Goal: Information Seeking & Learning: Learn about a topic

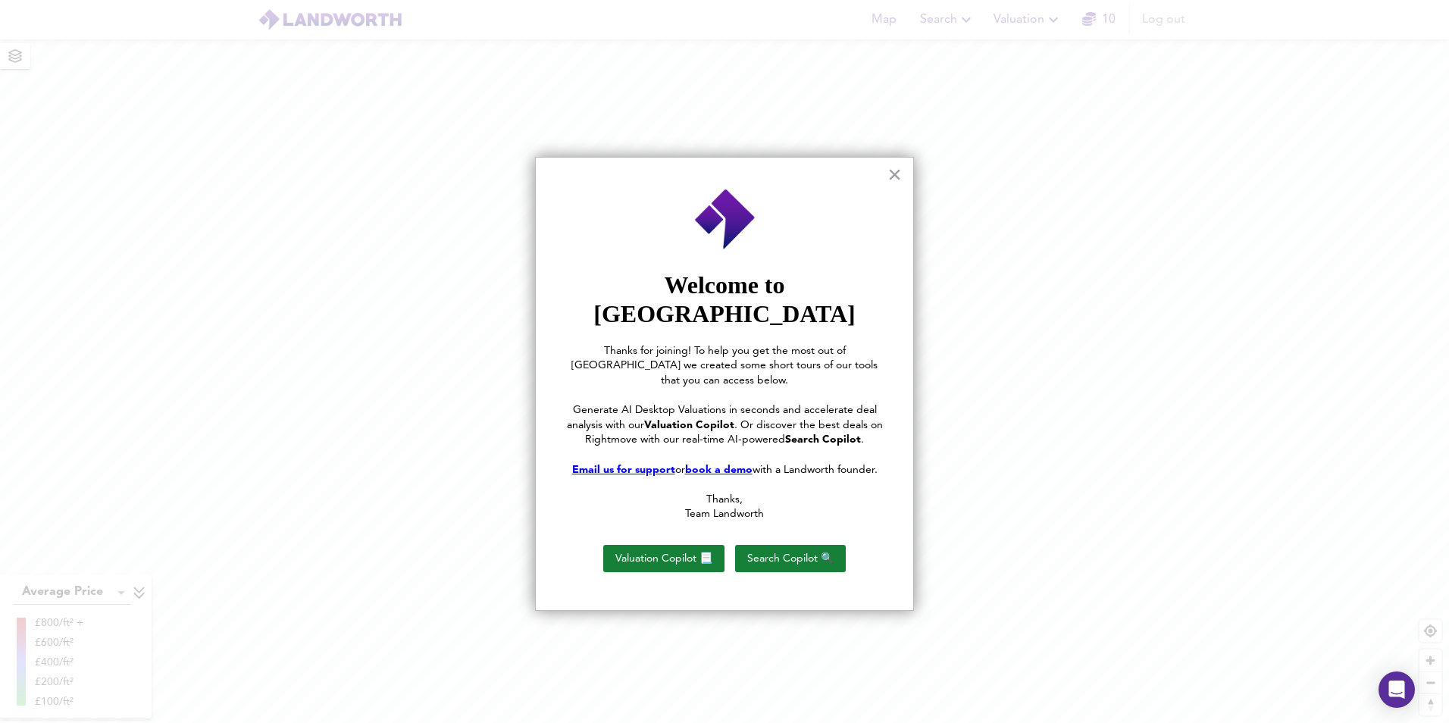
click at [941, 18] on div at bounding box center [724, 361] width 1449 height 723
click at [886, 177] on div "× Welcome to Landworth Thanks for joining! To help you get the most out of Land…" at bounding box center [724, 384] width 379 height 454
click at [894, 173] on button "×" at bounding box center [894, 174] width 14 height 24
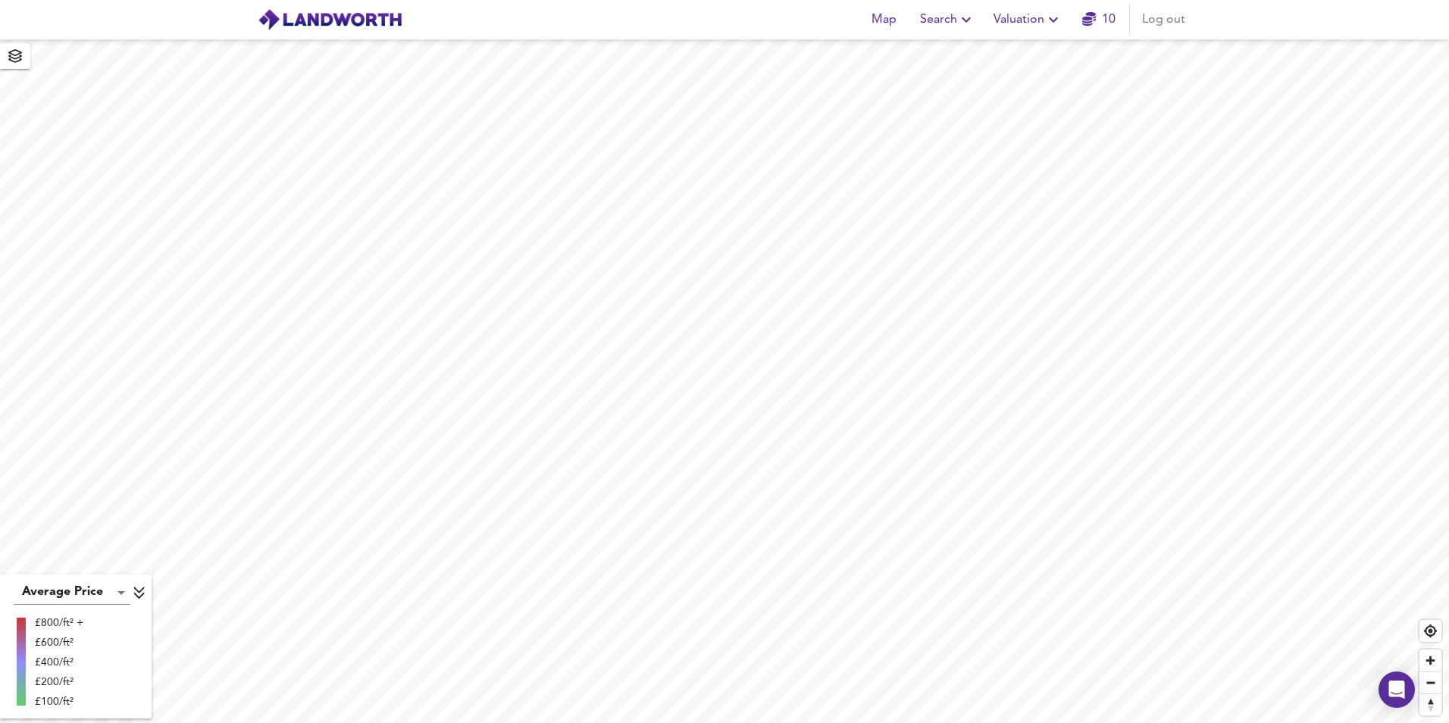
click at [890, 35] on div "Map Search Valuation 10 Log out" at bounding box center [724, 20] width 970 height 38
click at [890, 24] on span "Map" at bounding box center [883, 19] width 36 height 21
click at [949, 26] on span "Search" at bounding box center [947, 19] width 55 height 21
click at [940, 51] on li "New Search" at bounding box center [948, 54] width 150 height 27
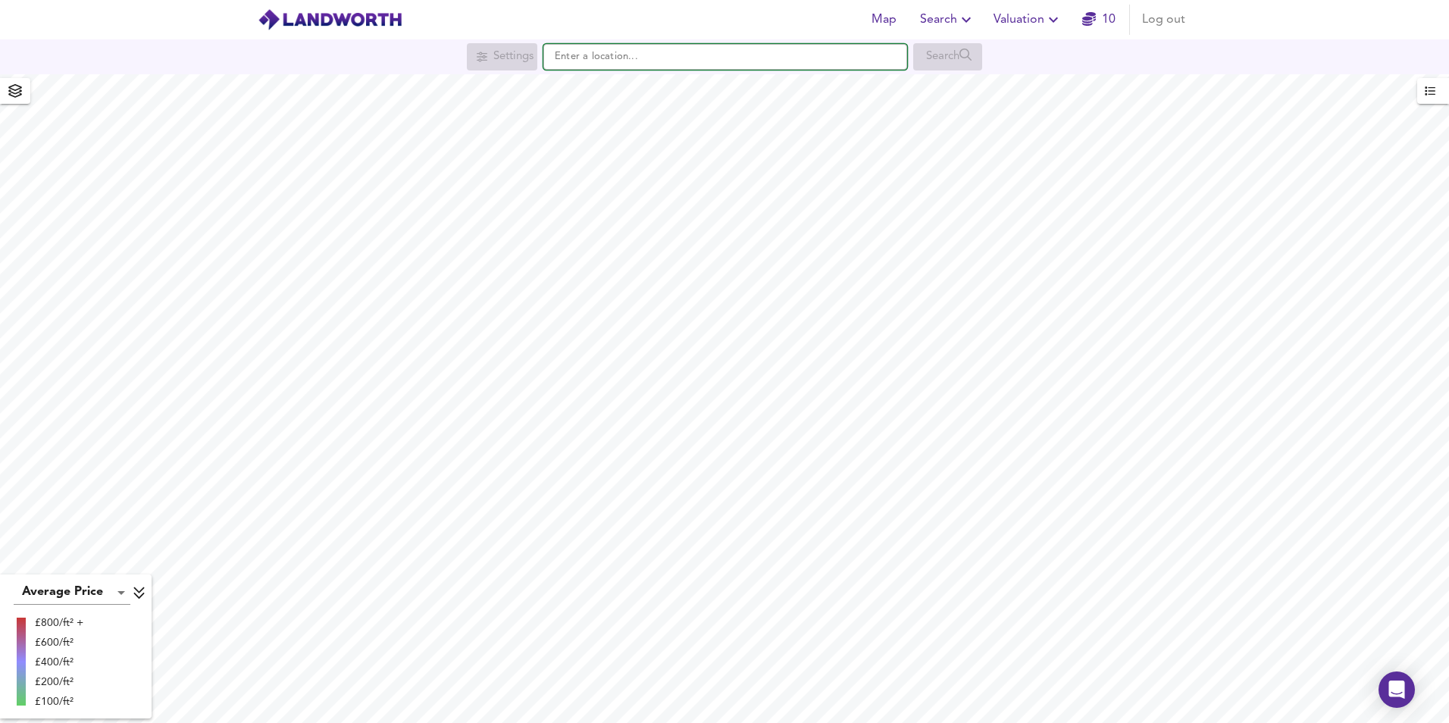
click at [741, 64] on input "text" at bounding box center [725, 57] width 364 height 26
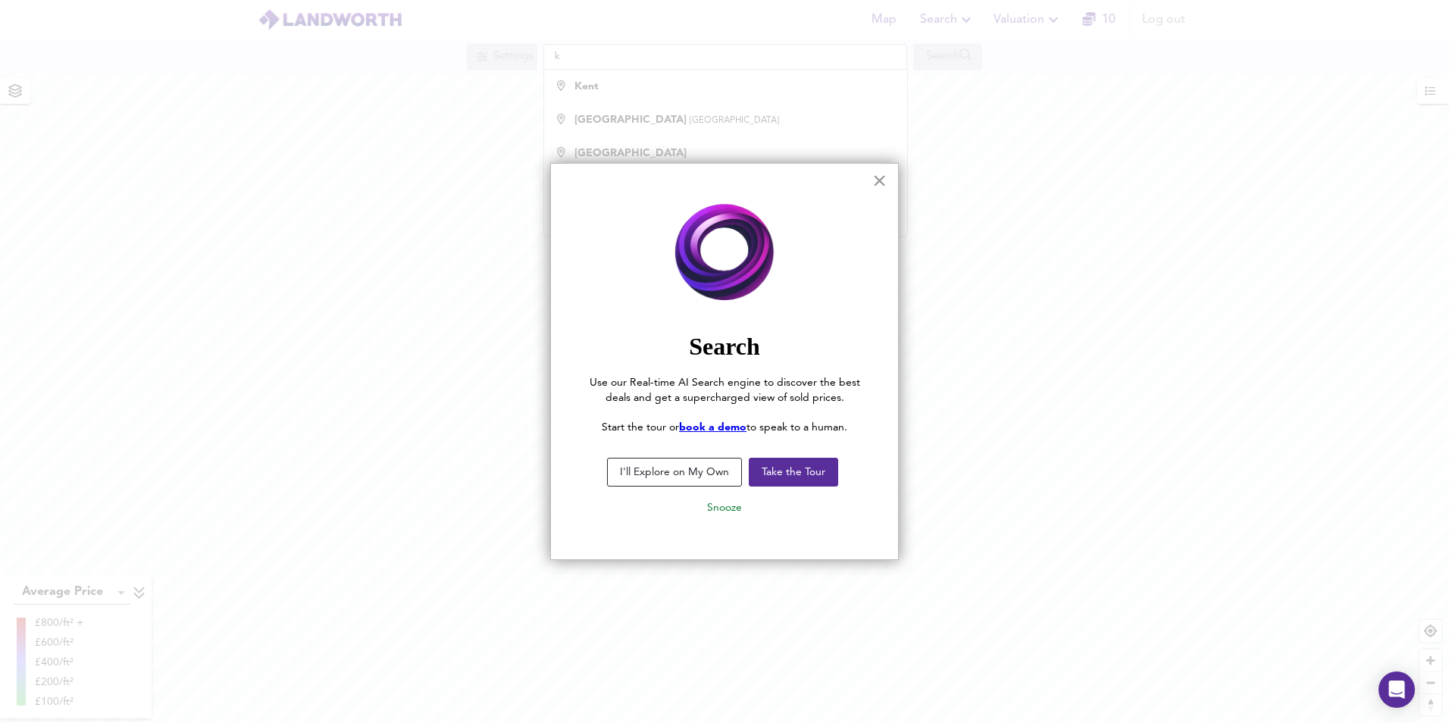
click at [877, 186] on button "×" at bounding box center [879, 180] width 14 height 24
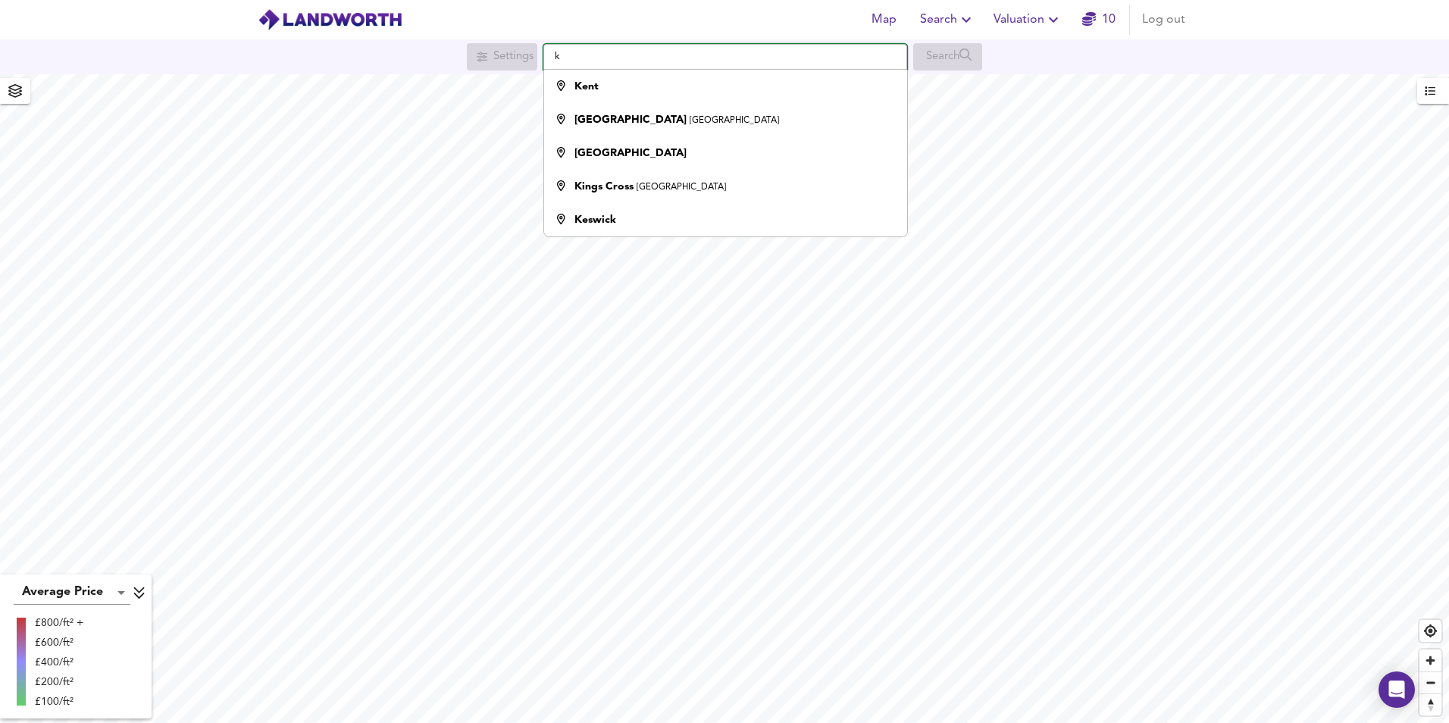
click at [760, 53] on input "k" at bounding box center [725, 57] width 364 height 26
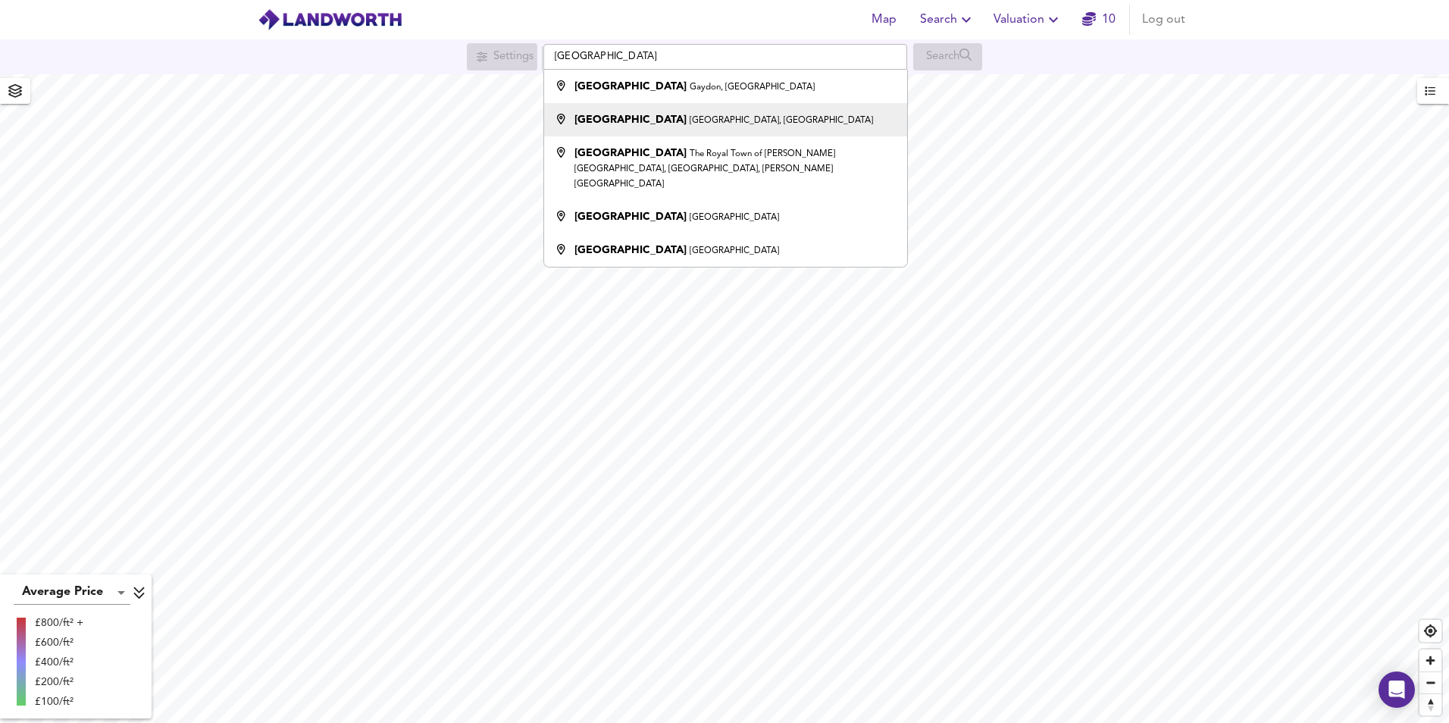
click at [712, 111] on li "[GEOGRAPHIC_DATA], [GEOGRAPHIC_DATA]" at bounding box center [725, 119] width 362 height 33
type input "[GEOGRAPHIC_DATA], [GEOGRAPHIC_DATA]"
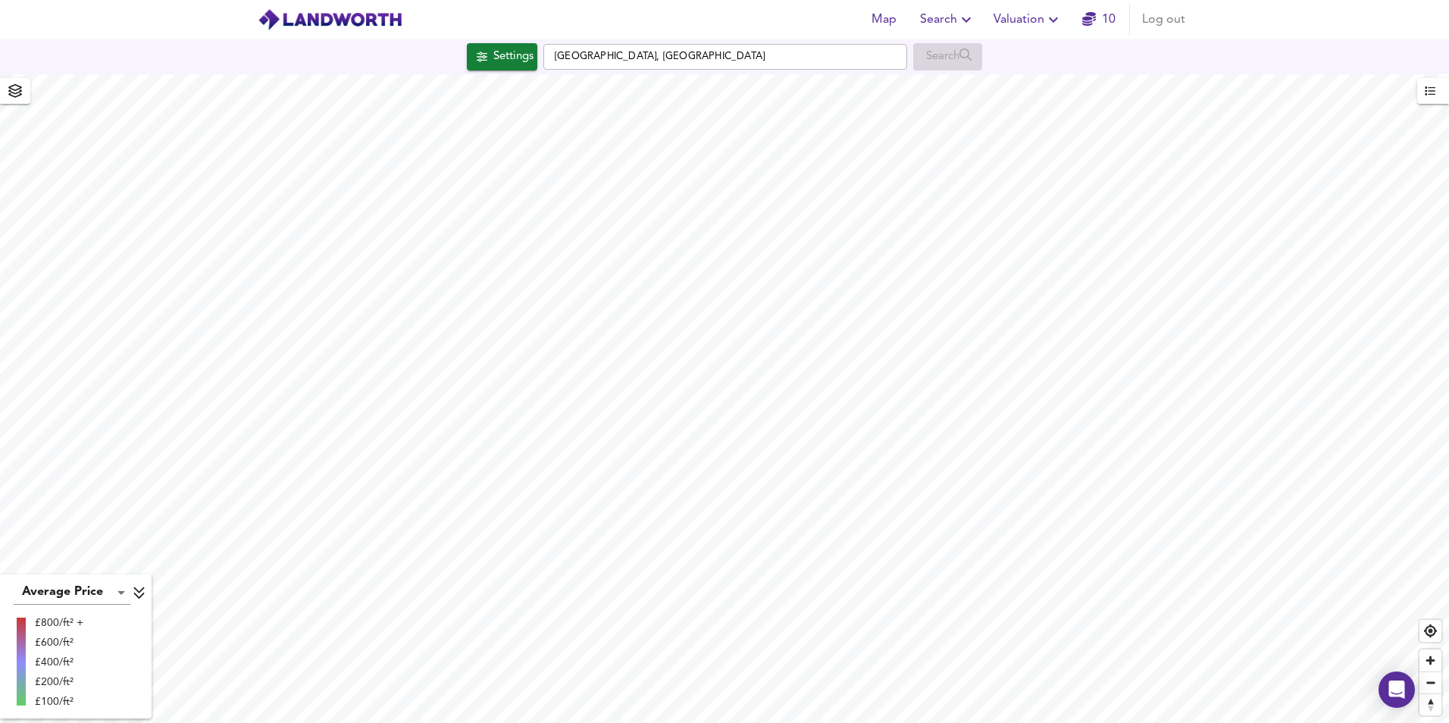
checkbox input "false"
checkbox input "true"
type input "1597"
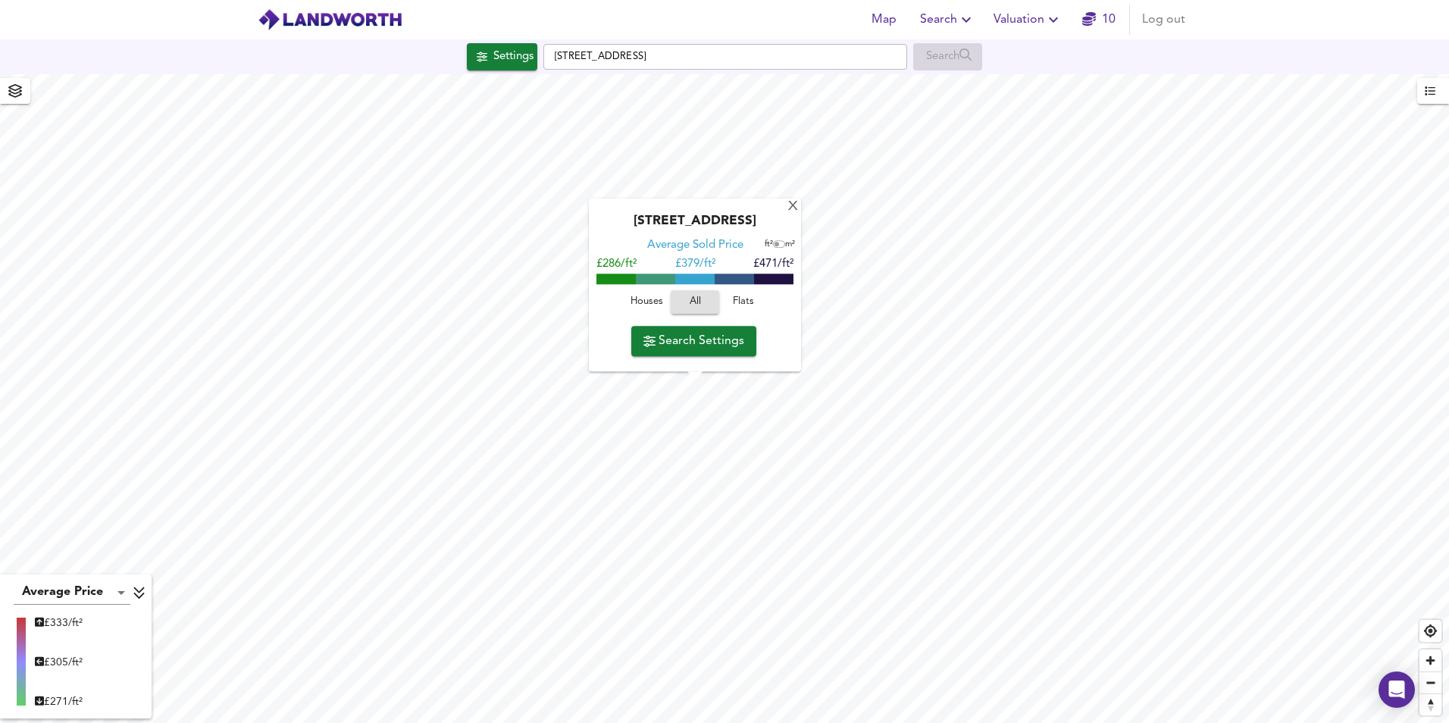
click at [695, 350] on span "Search Settings" at bounding box center [693, 340] width 101 height 21
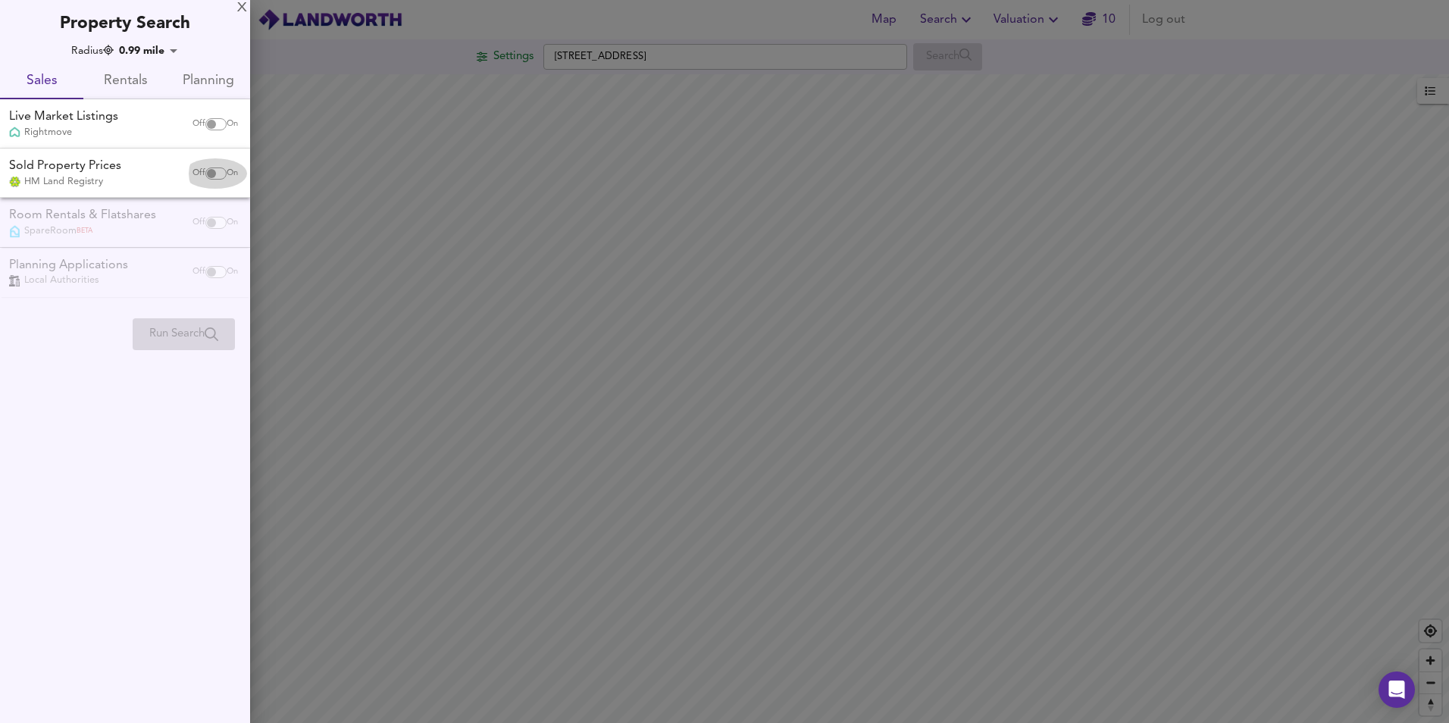
click at [208, 164] on div "Off On" at bounding box center [215, 173] width 64 height 30
checkbox input "true"
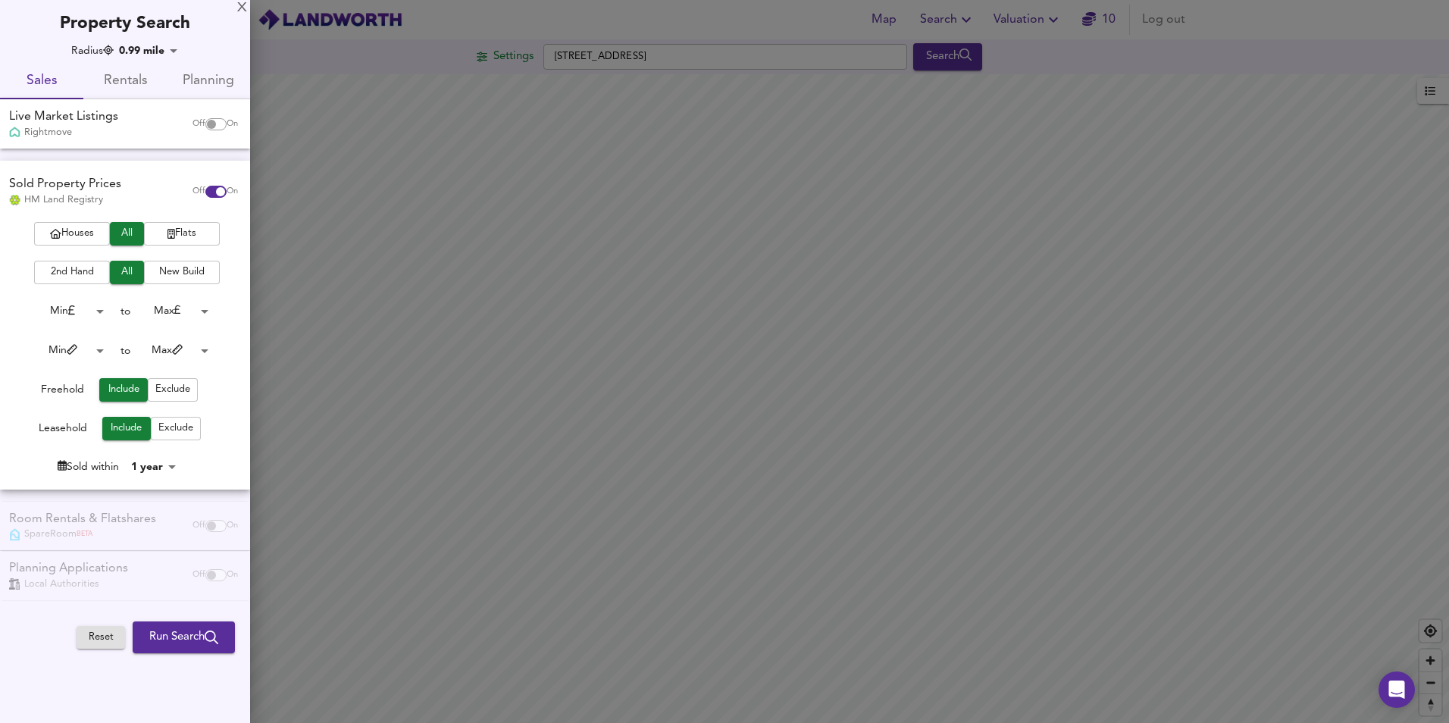
click at [208, 122] on input "checkbox" at bounding box center [211, 124] width 36 height 12
checkbox input "true"
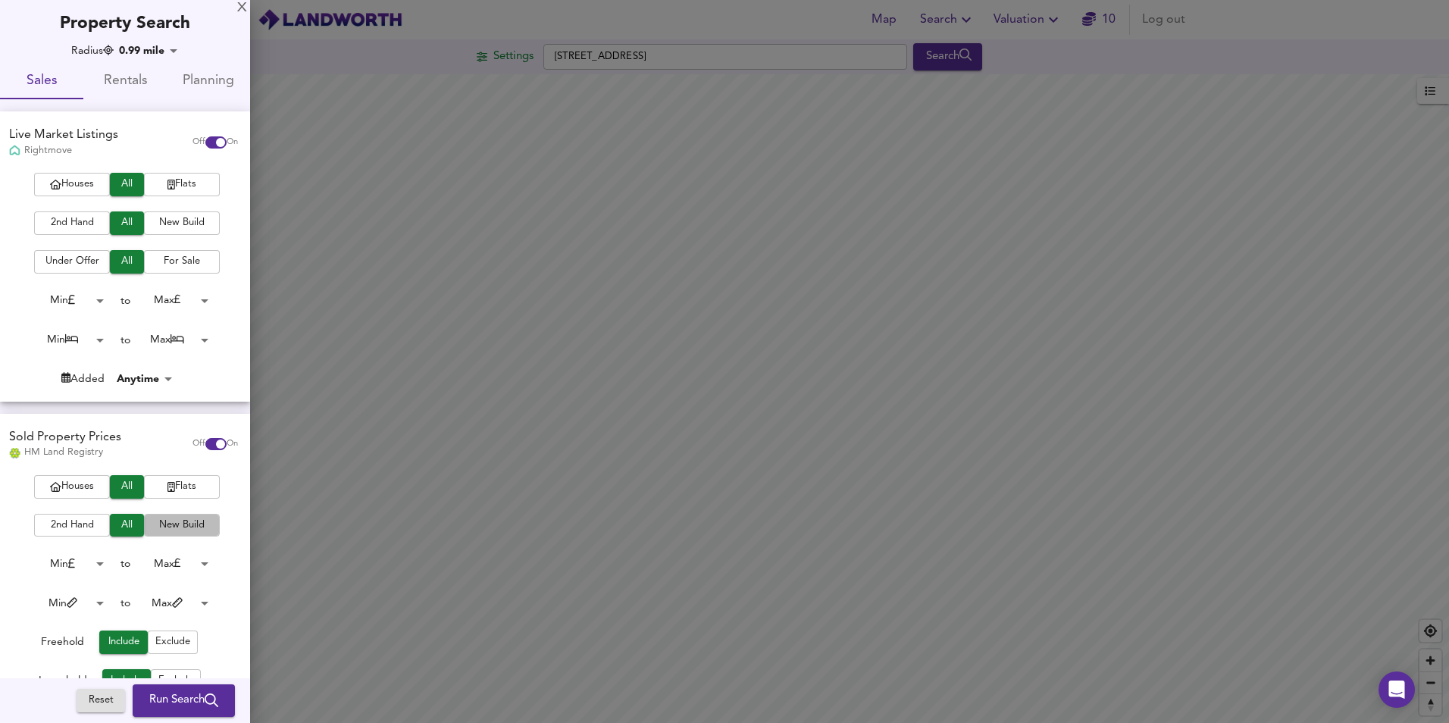
click at [182, 526] on span "New Build" at bounding box center [182, 525] width 61 height 17
click at [84, 195] on button "Houses" at bounding box center [72, 184] width 76 height 23
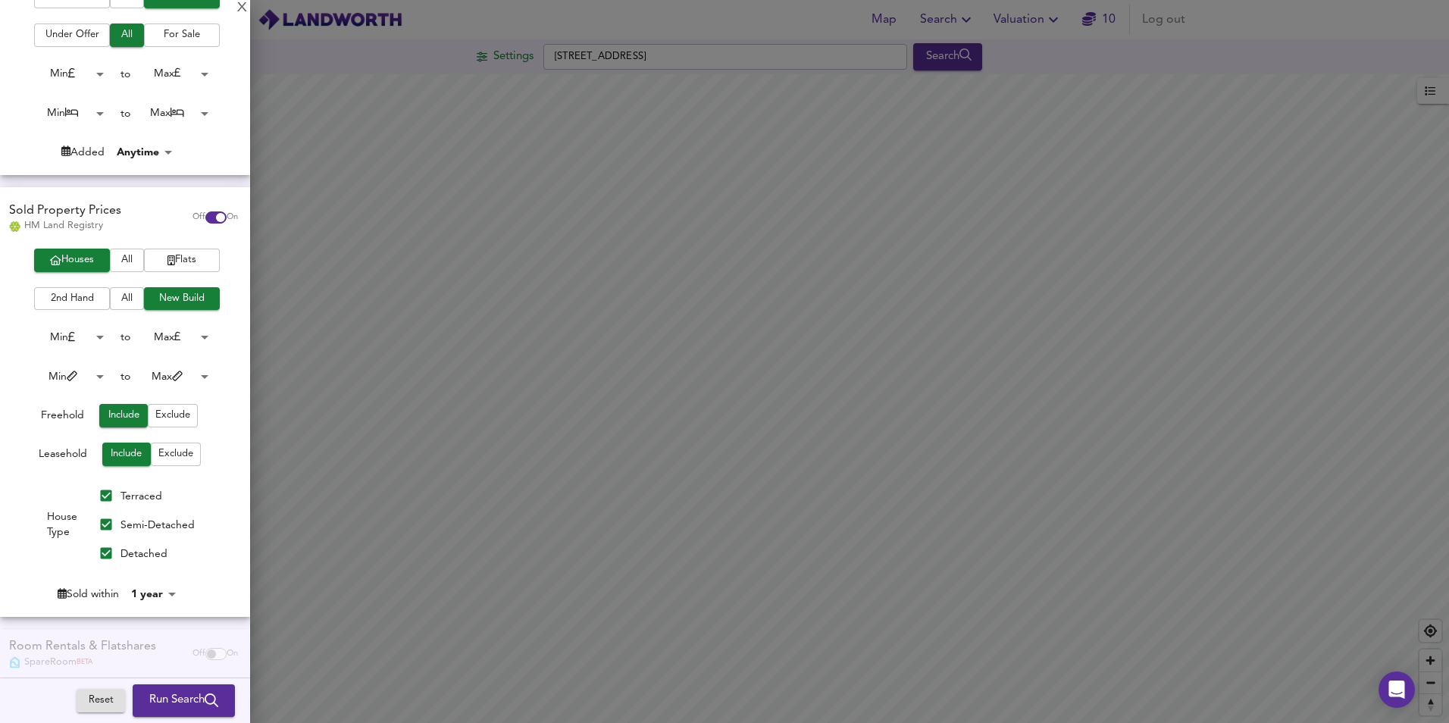
scroll to position [227, 0]
click at [149, 586] on body "Map Search Valuation 10 Log out Settings [GEOGRAPHIC_DATA] 9LQ Search Average P…" at bounding box center [724, 361] width 1449 height 723
click at [167, 454] on li "1½ years" at bounding box center [161, 450] width 69 height 24
type input "18"
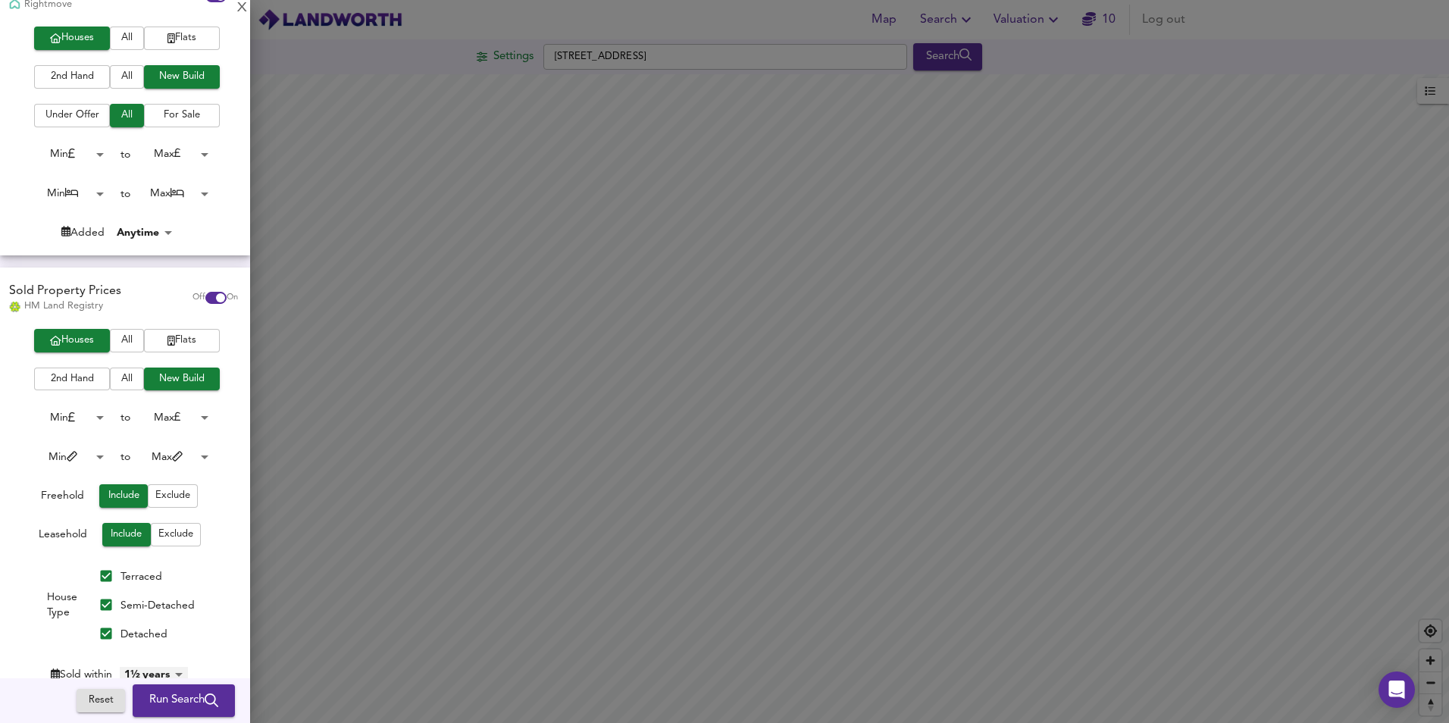
scroll to position [152, 0]
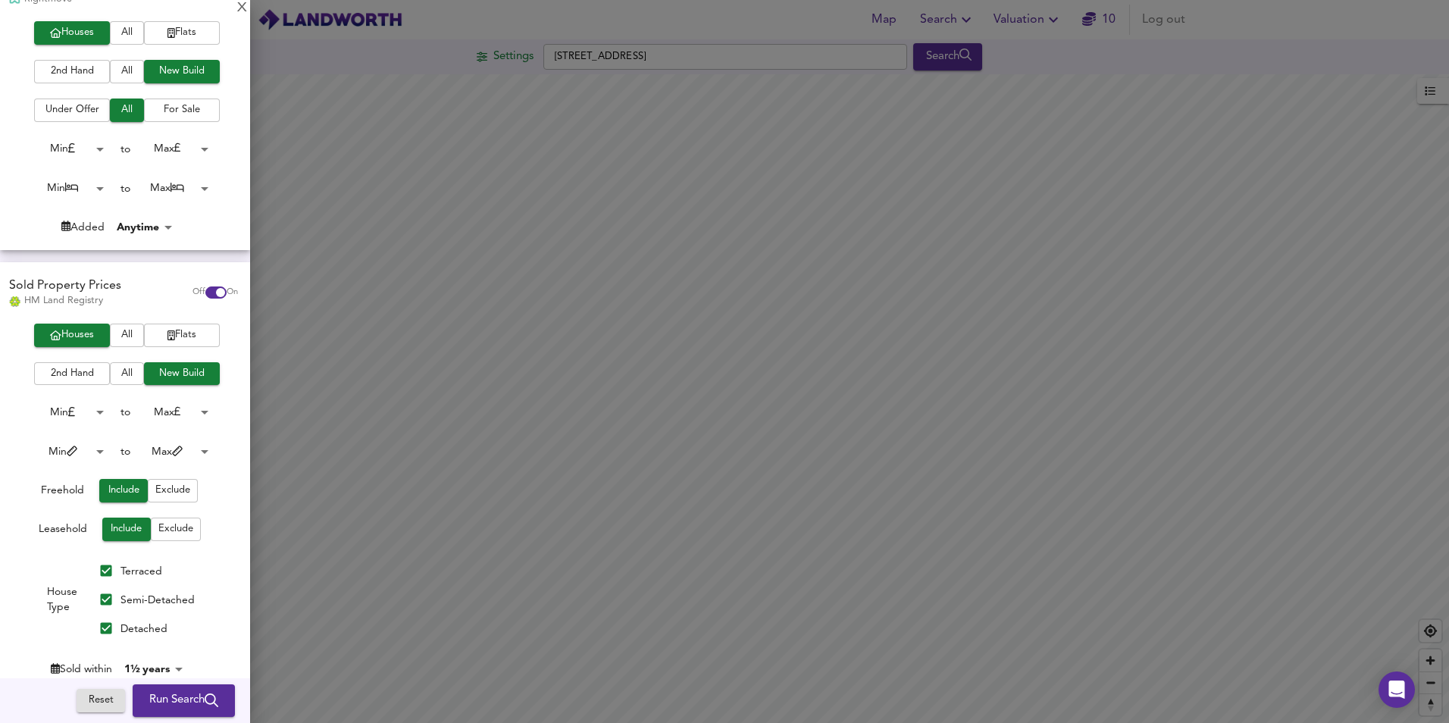
click at [127, 377] on span "All" at bounding box center [126, 373] width 19 height 17
click at [188, 702] on span "Run Search" at bounding box center [183, 701] width 69 height 20
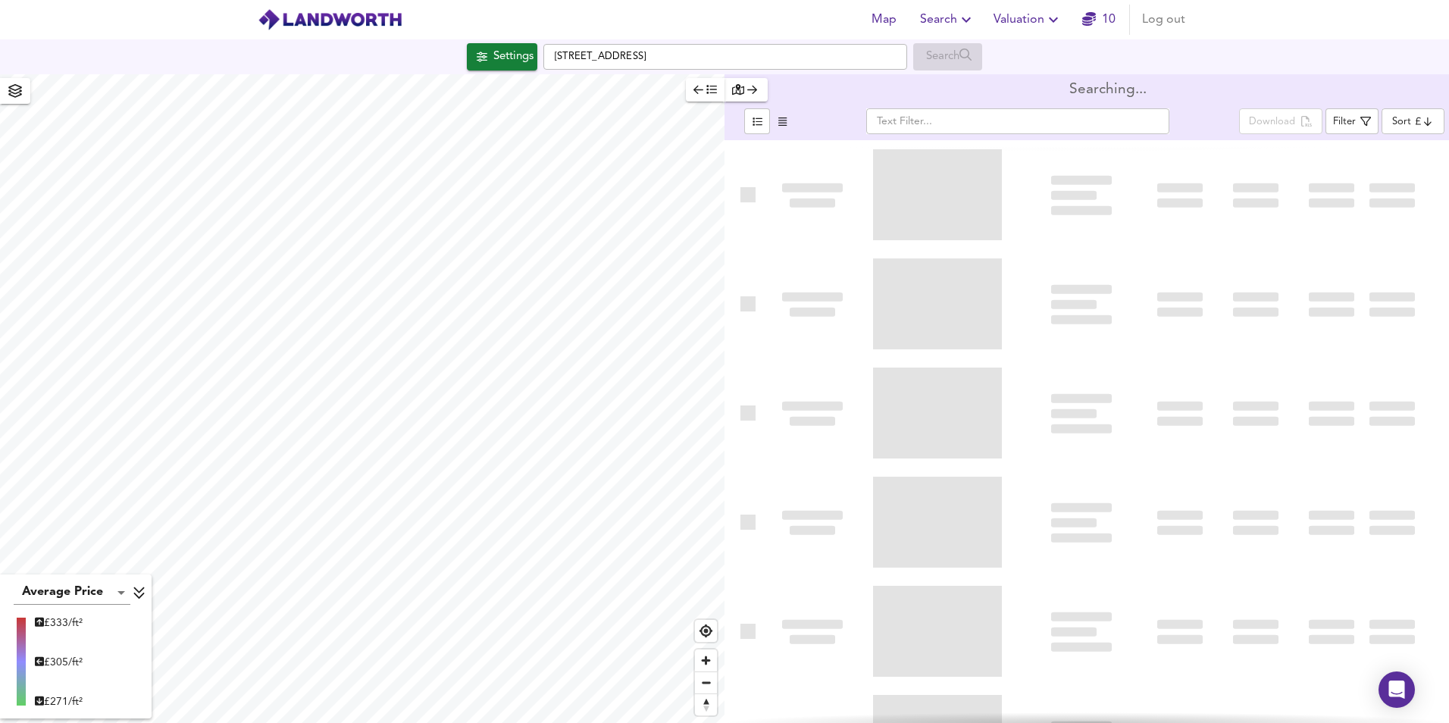
type input "bestdeal"
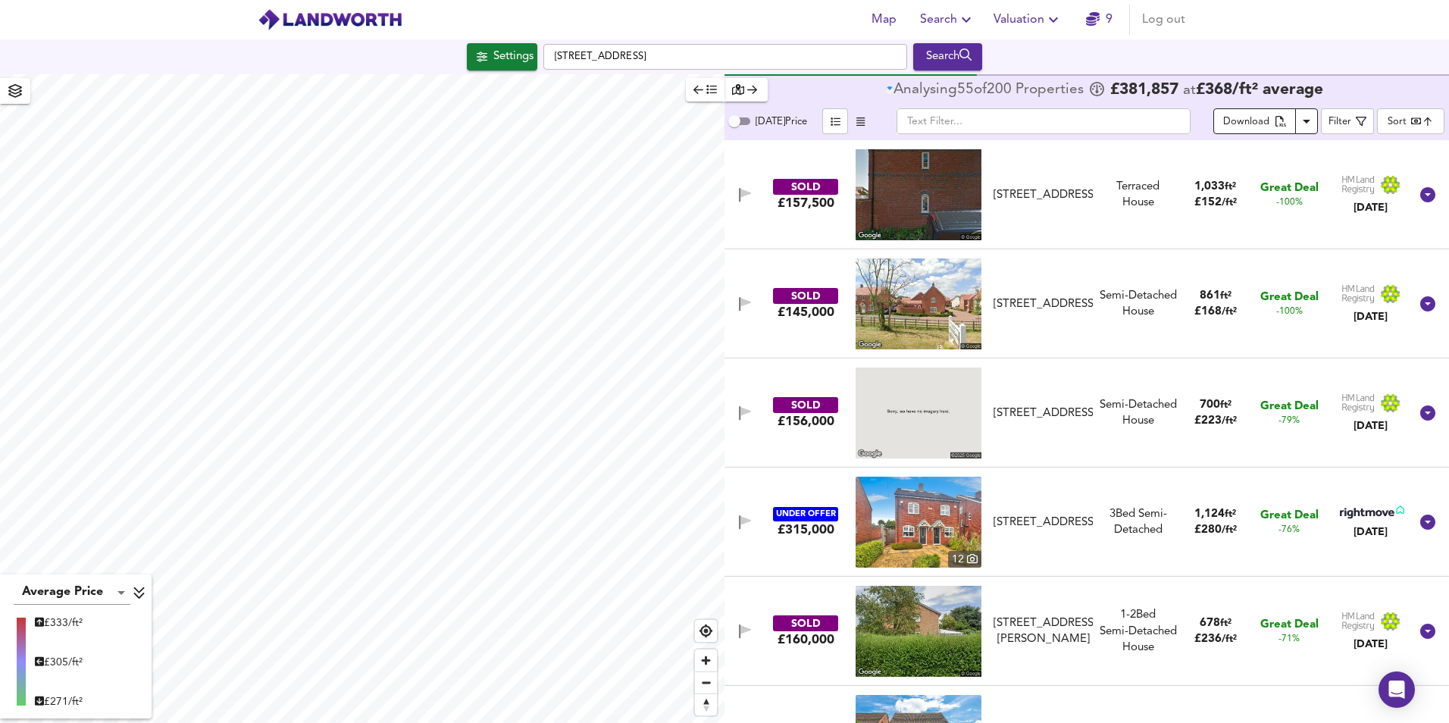
click at [1267, 125] on div "Download" at bounding box center [1246, 122] width 46 height 17
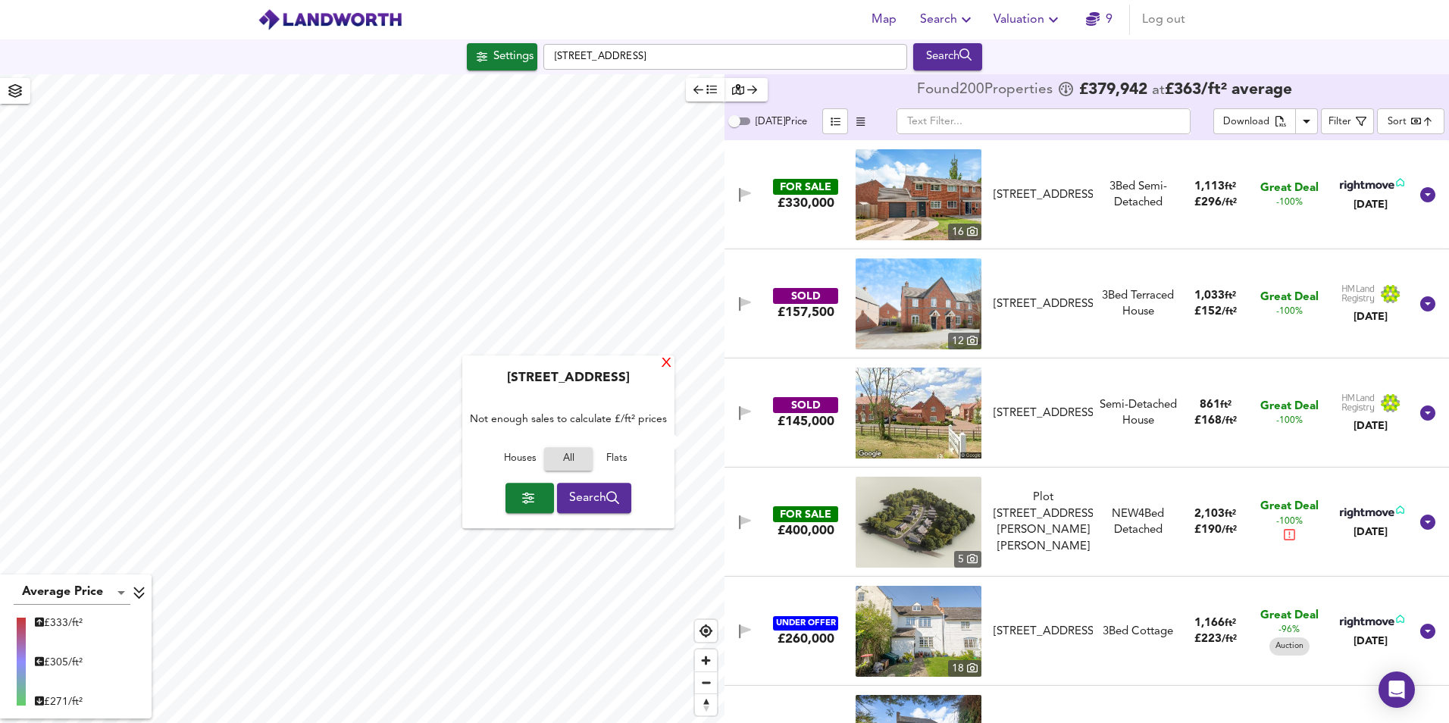
click at [662, 365] on div "X" at bounding box center [666, 364] width 13 height 14
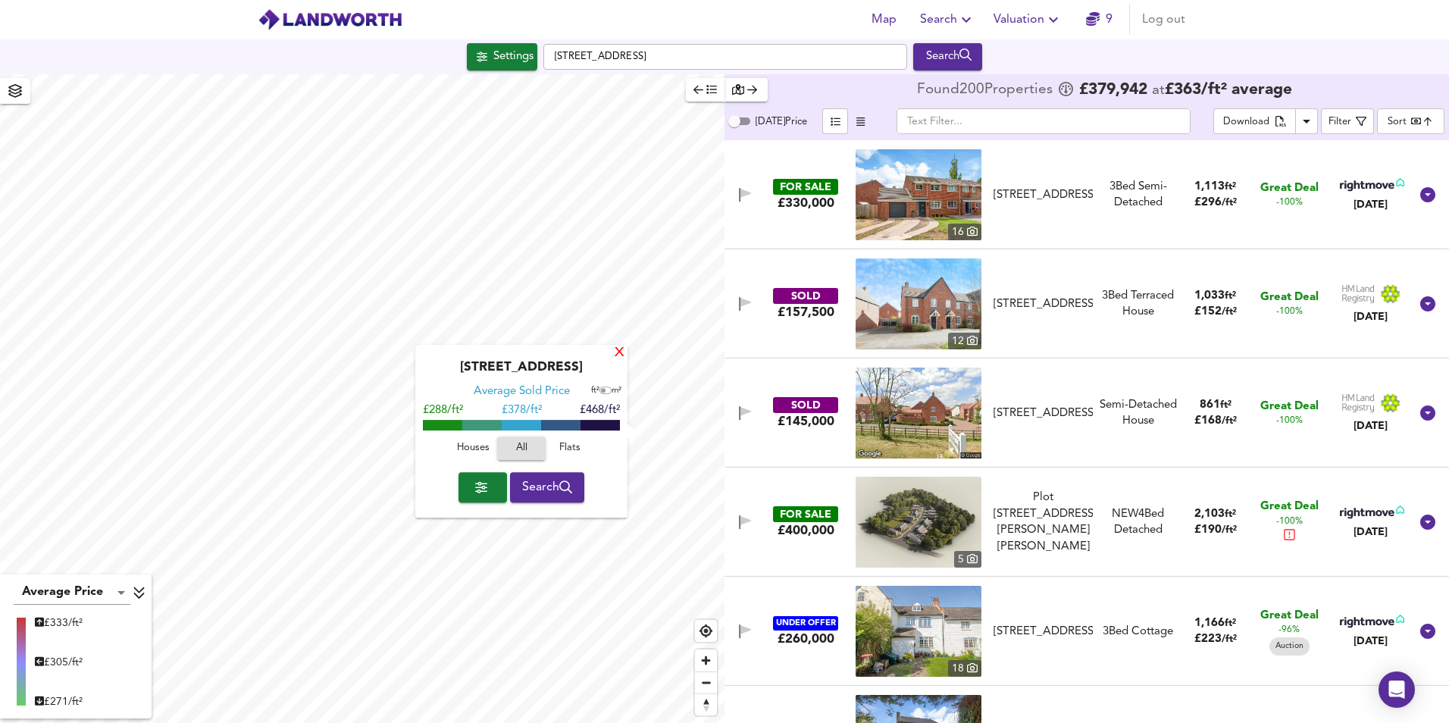
click at [619, 353] on div "X" at bounding box center [619, 353] width 13 height 14
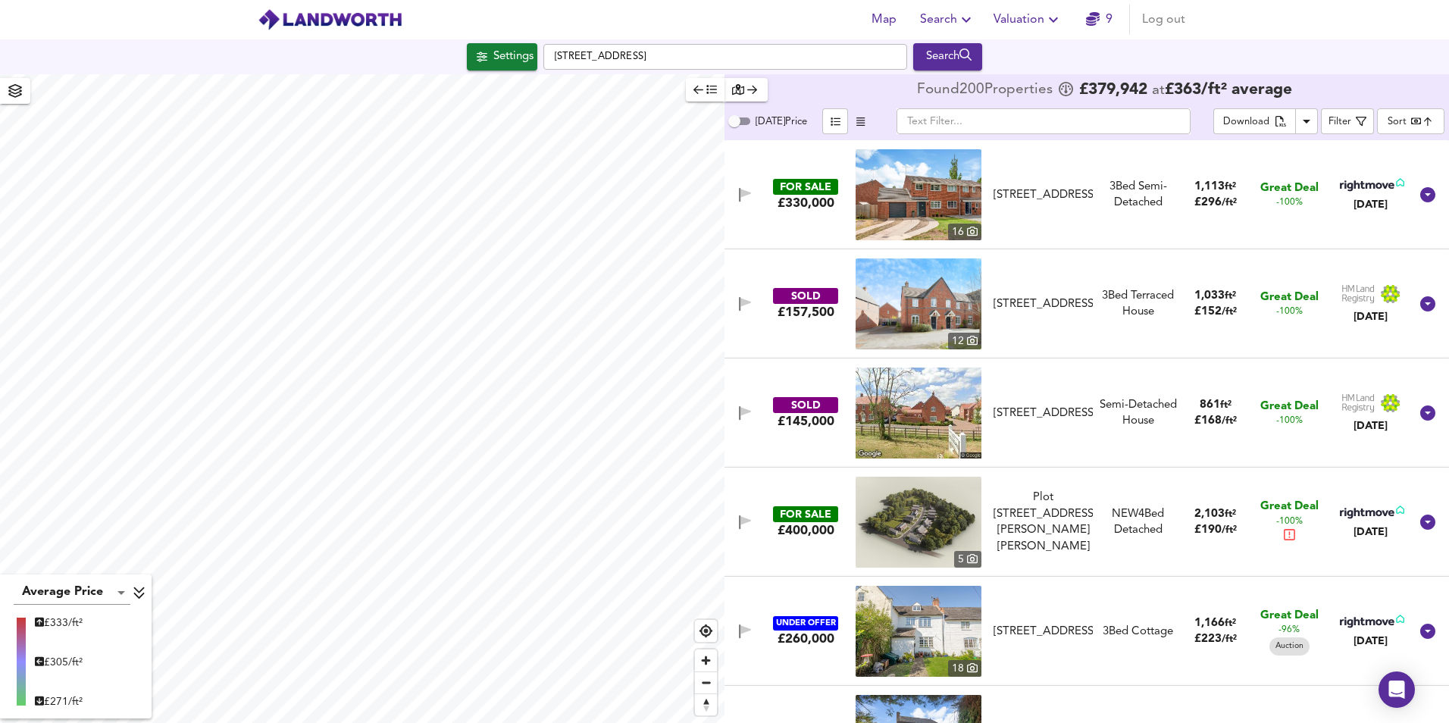
click at [894, 20] on span "Map" at bounding box center [883, 19] width 36 height 21
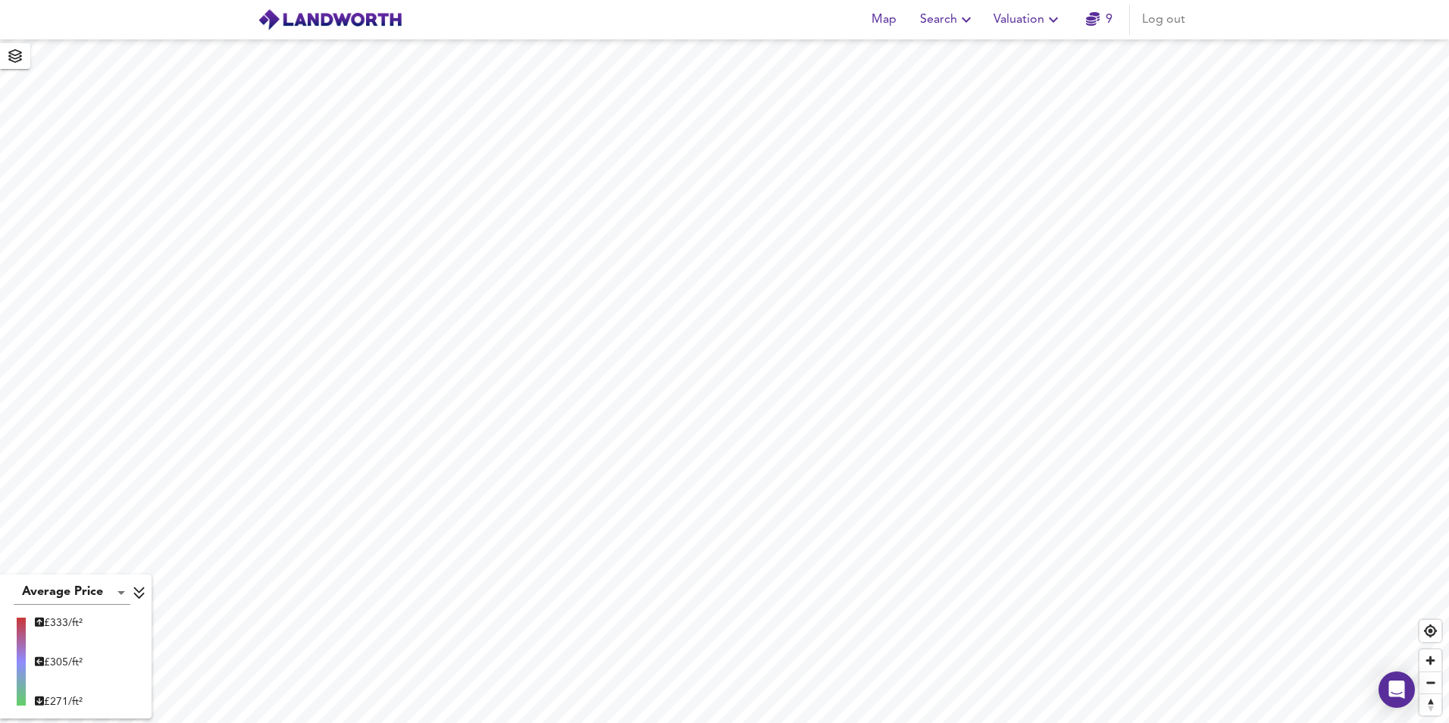
click at [957, 19] on span "Search" at bounding box center [947, 19] width 55 height 21
click at [948, 40] on ul "New Search Search History Favourite Searches" at bounding box center [948, 82] width 150 height 94
click at [944, 45] on li "New Search" at bounding box center [948, 54] width 150 height 27
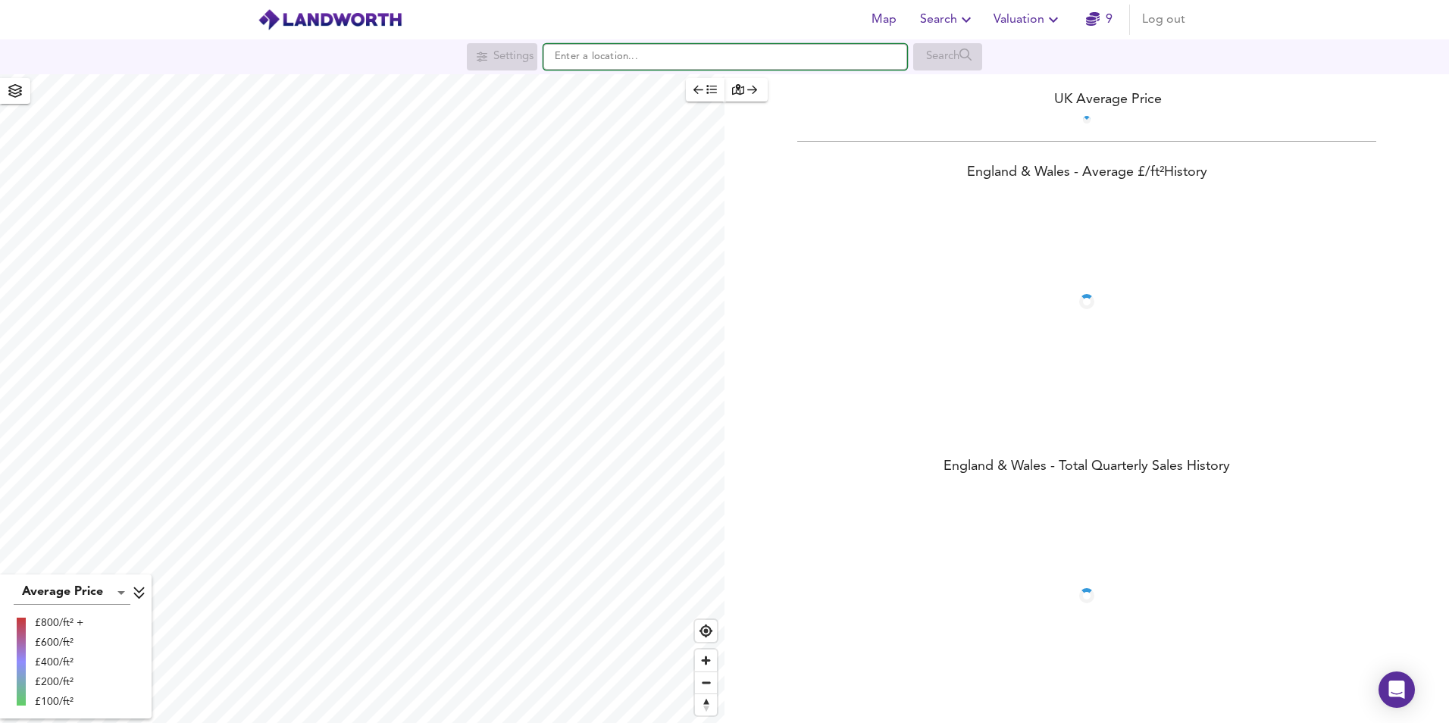
click at [577, 46] on input "text" at bounding box center [725, 57] width 364 height 26
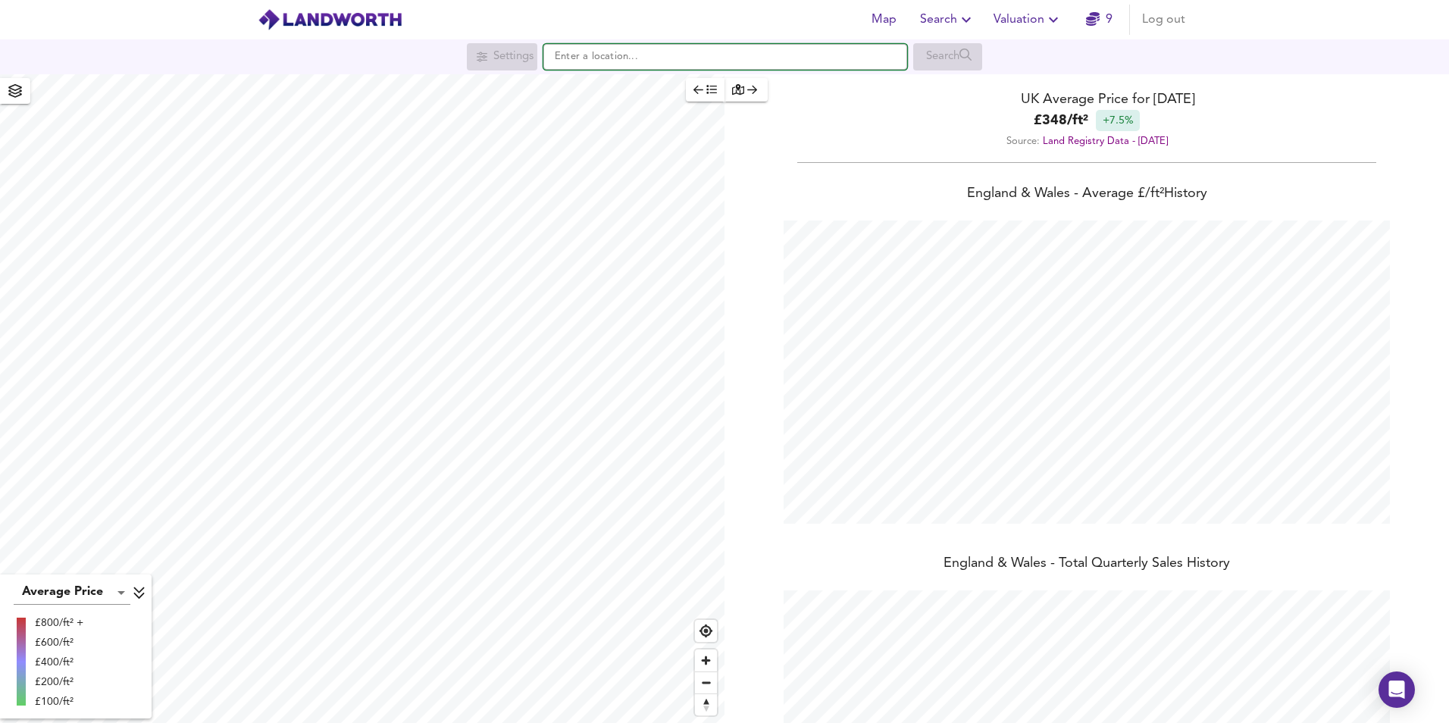
scroll to position [723, 1449]
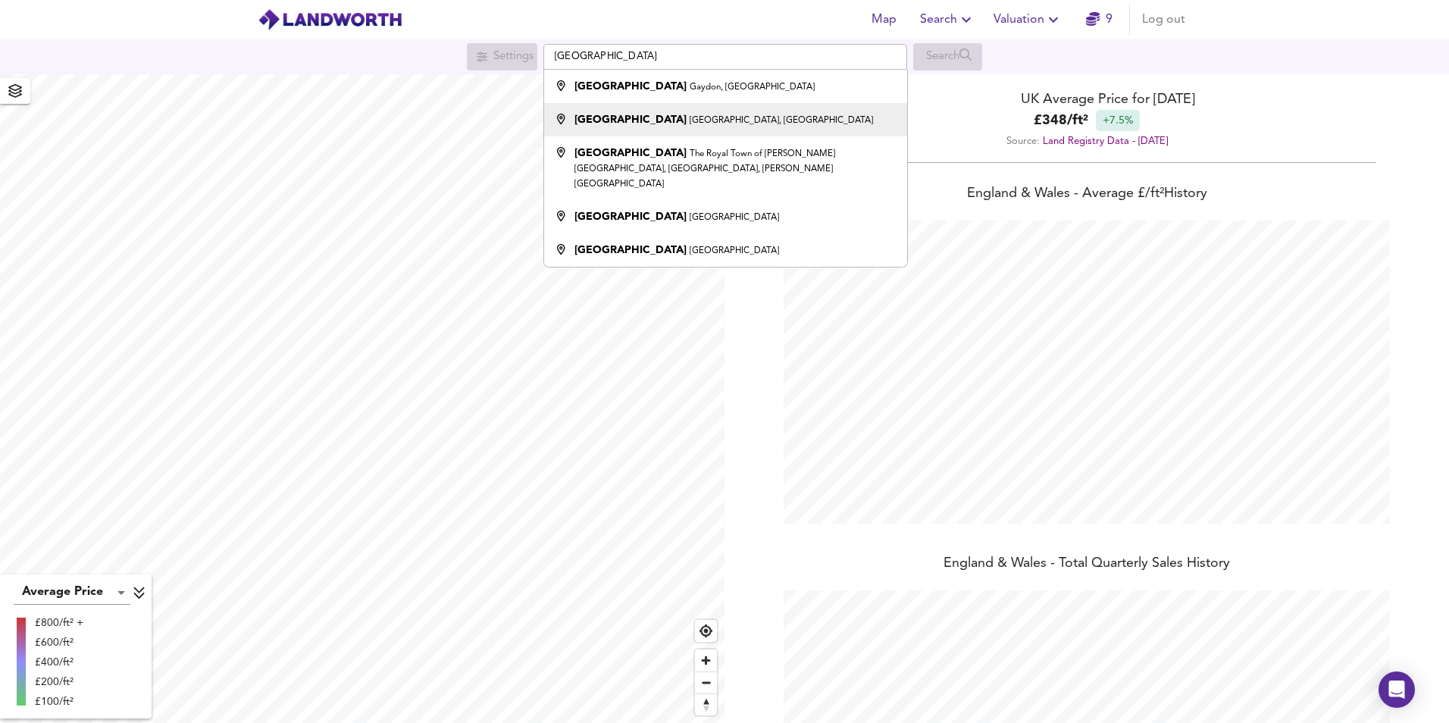
click at [689, 117] on small "[GEOGRAPHIC_DATA], [GEOGRAPHIC_DATA]" at bounding box center [780, 120] width 183 height 9
type input "[GEOGRAPHIC_DATA], [GEOGRAPHIC_DATA]"
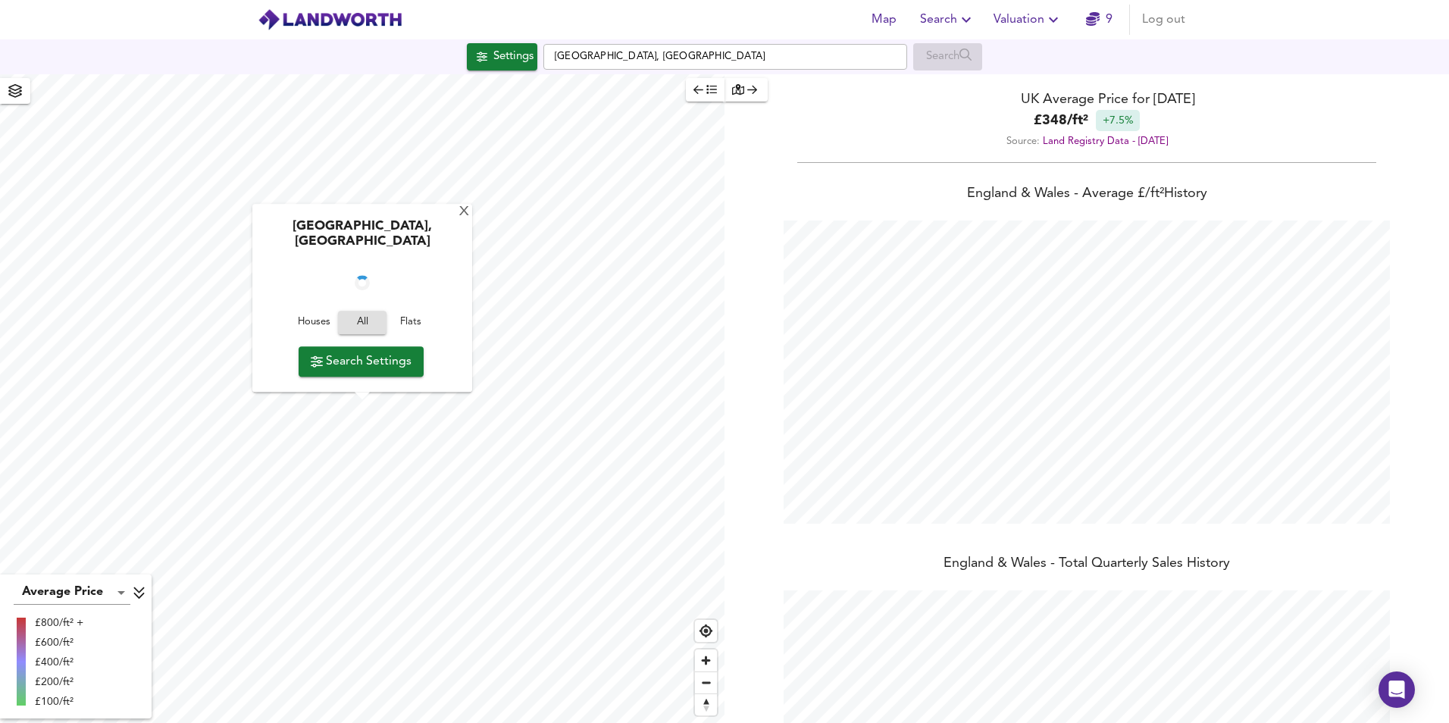
checkbox input "false"
checkbox input "true"
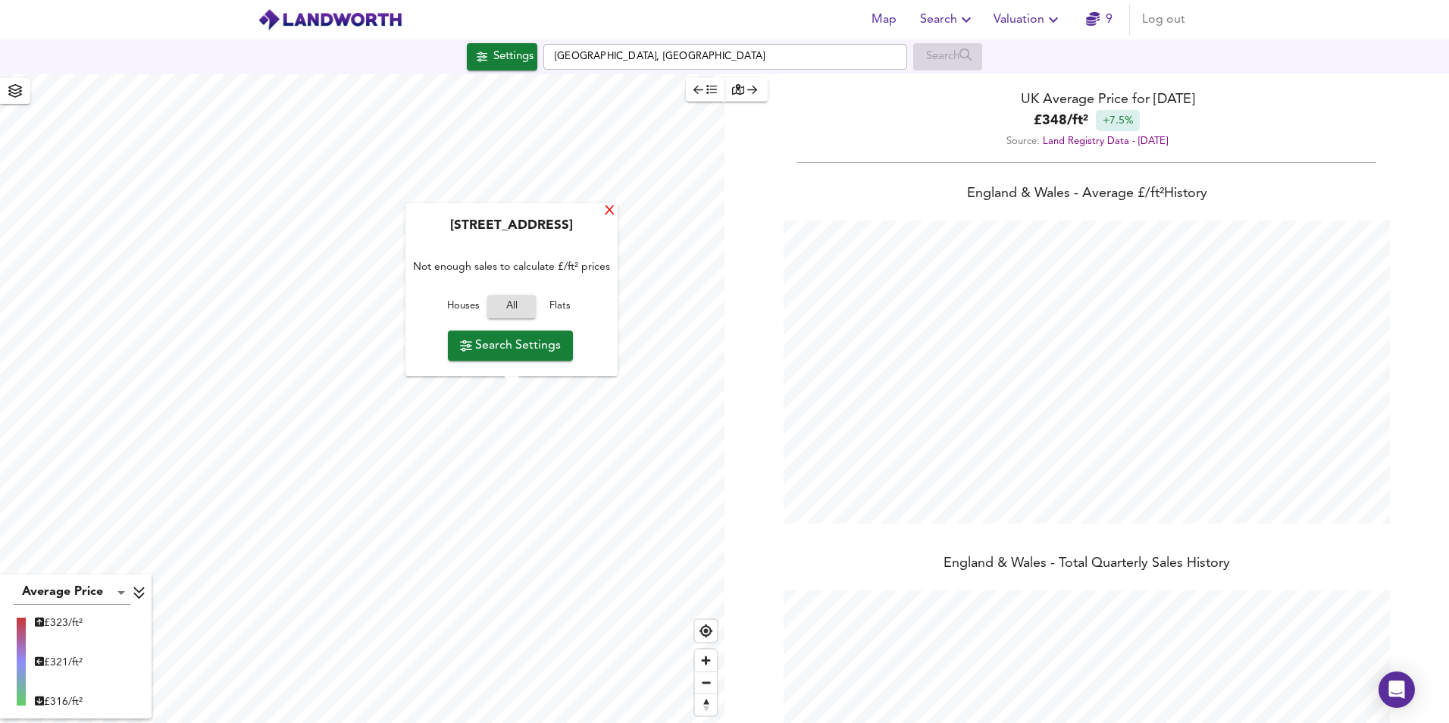
click at [605, 213] on div "X" at bounding box center [609, 212] width 13 height 14
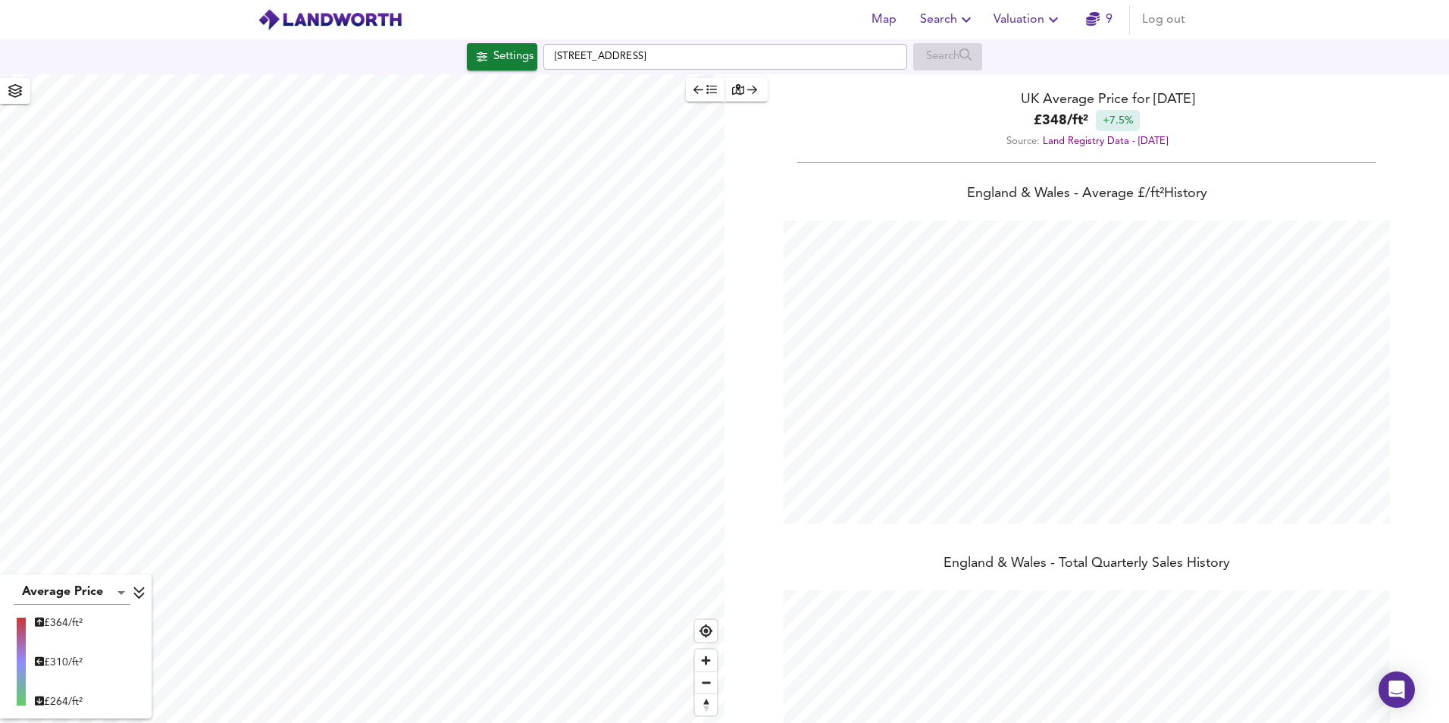
type input "1753"
click at [326, 722] on html "Map Search Valuation 9 Log out Settings Ettington Close, CV35 9RJ Search Averag…" at bounding box center [724, 361] width 1449 height 723
